Goal: Navigation & Orientation: Find specific page/section

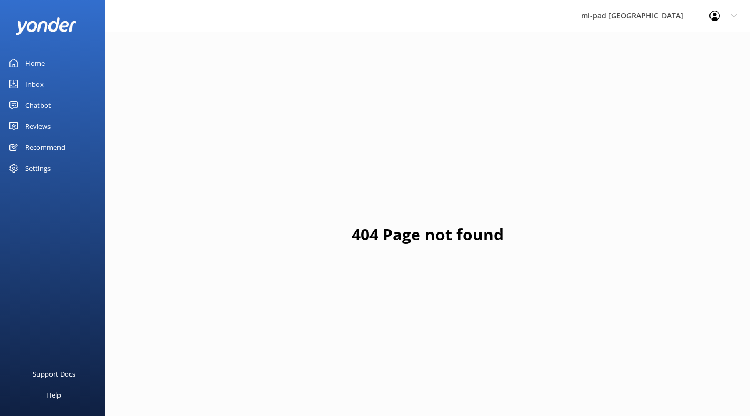
click at [44, 100] on div "Chatbot" at bounding box center [38, 105] width 26 height 21
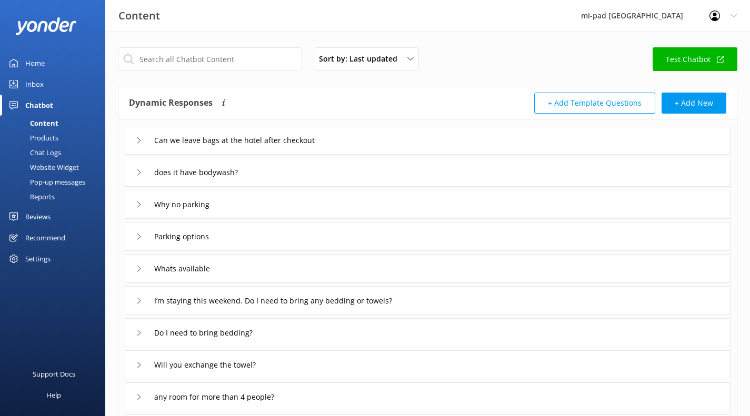
click at [45, 86] on link "Inbox" at bounding box center [52, 84] width 105 height 21
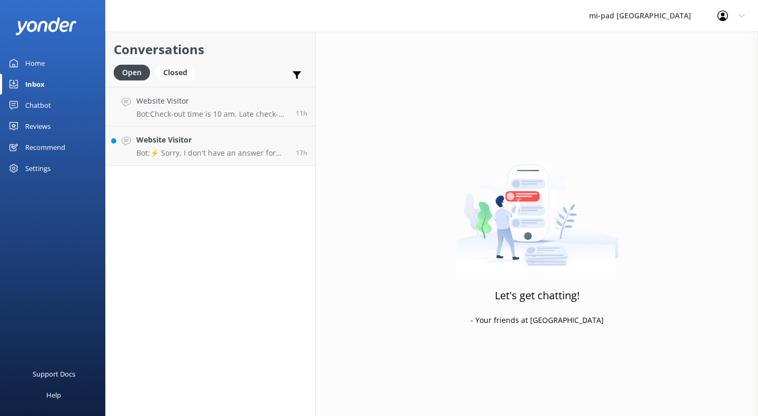
click at [43, 125] on div "Reviews" at bounding box center [37, 126] width 25 height 21
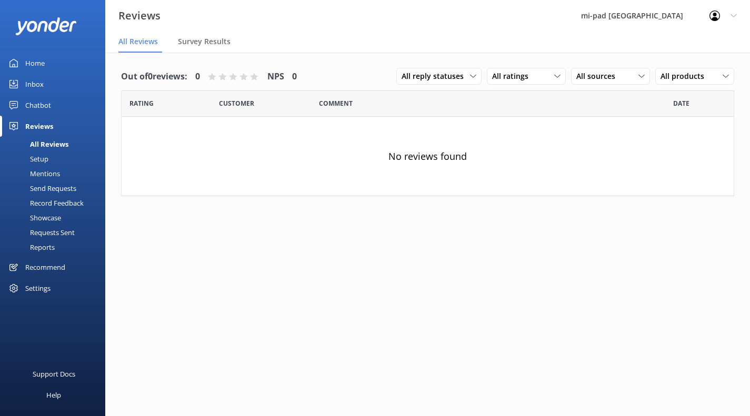
click at [45, 103] on div "Chatbot" at bounding box center [38, 105] width 26 height 21
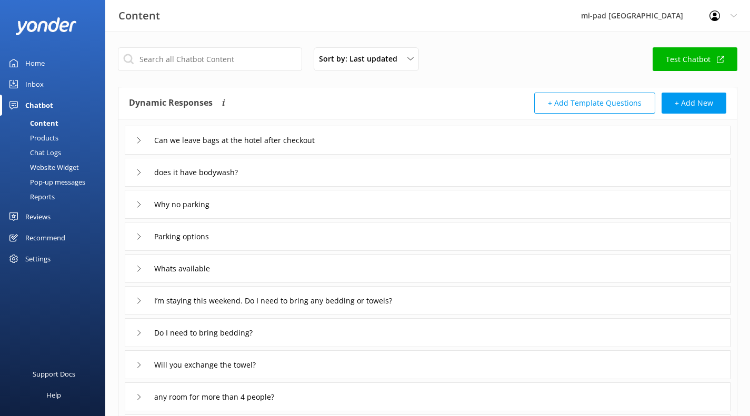
click at [51, 144] on div "Products" at bounding box center [32, 137] width 52 height 15
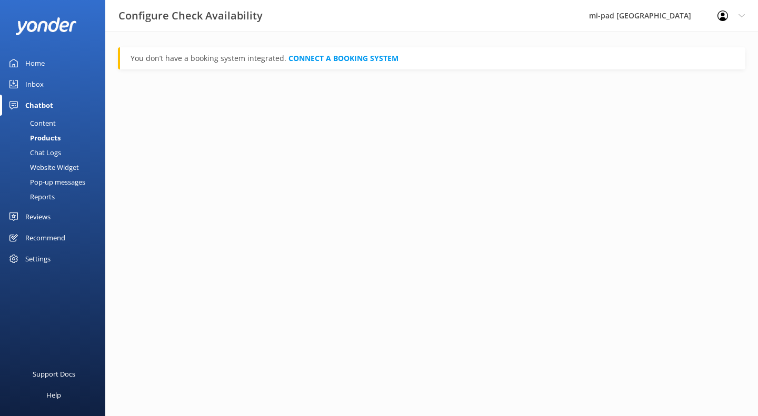
click at [49, 149] on div "Chat Logs" at bounding box center [33, 152] width 55 height 15
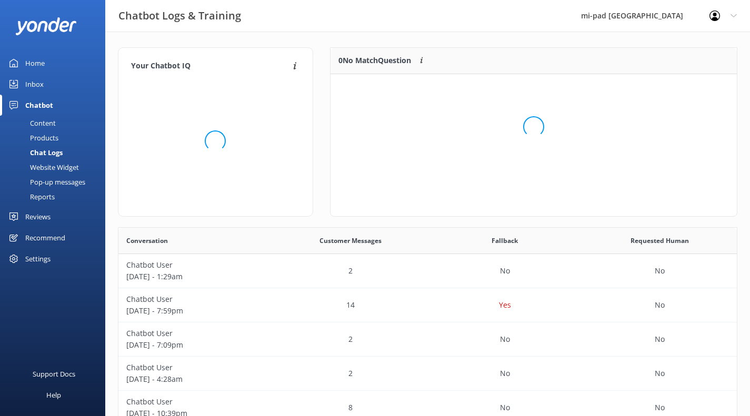
scroll to position [124, 398]
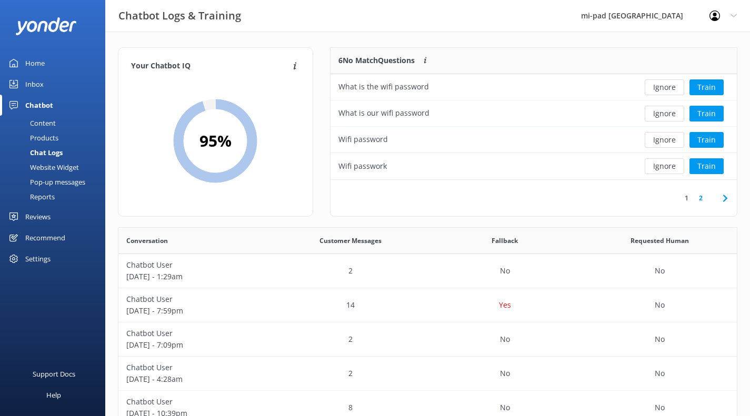
click at [674, 88] on button "Ignore" at bounding box center [664, 87] width 39 height 16
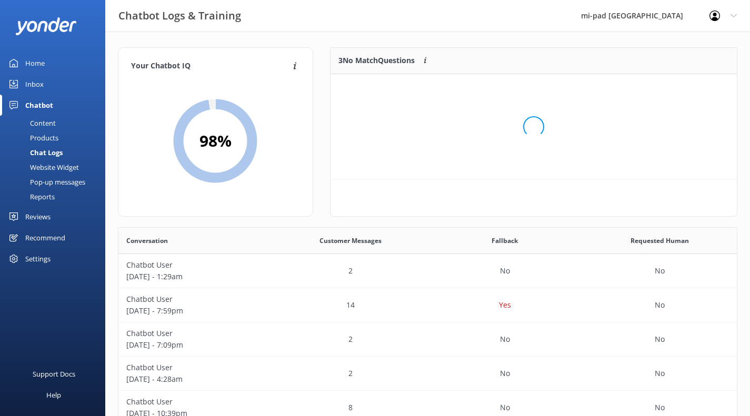
scroll to position [98, 398]
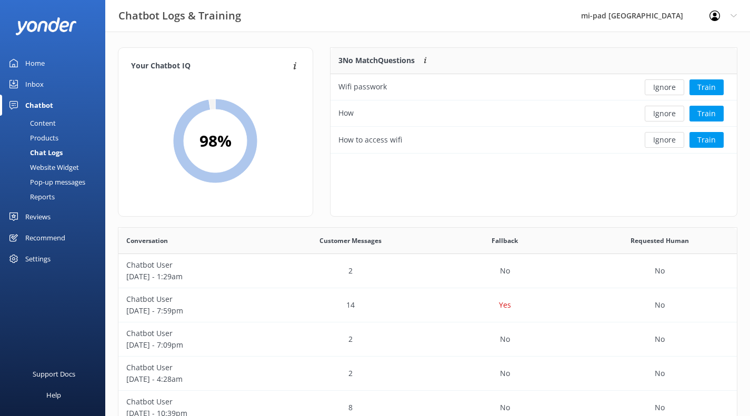
click at [674, 88] on button "Ignore" at bounding box center [664, 87] width 39 height 16
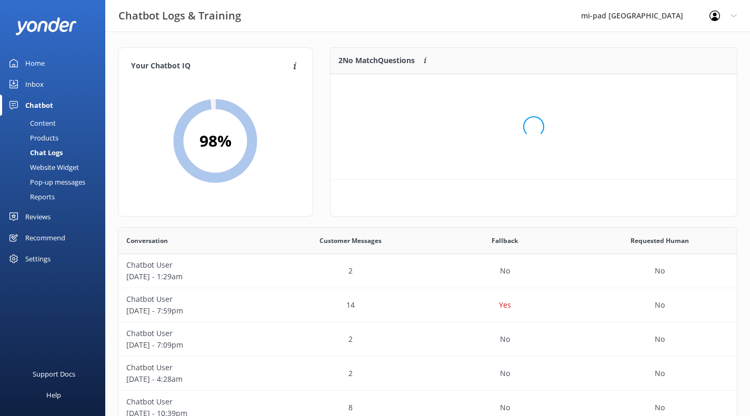
scroll to position [72, 398]
click at [674, 88] on button "Ignore" at bounding box center [664, 87] width 39 height 16
